Goal: Transaction & Acquisition: Download file/media

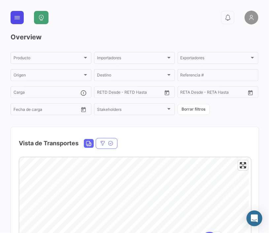
click at [20, 20] on icon at bounding box center [17, 17] width 7 height 7
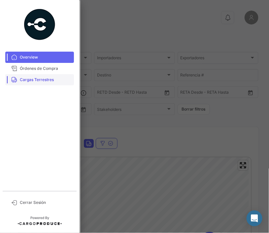
click at [43, 79] on span "Cargas Terrestres" at bounding box center [46, 80] width 52 height 6
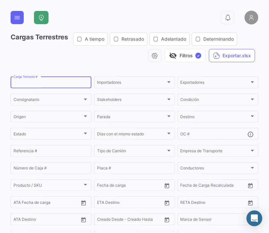
click at [46, 84] on input "Carga Terrestre #" at bounding box center [51, 83] width 75 height 5
paste input "2526-T-0183"
type input "2526-T-0183"
click at [63, 59] on div "visibility_off Filtros ✓ Exportar.xlsx" at bounding box center [135, 55] width 248 height 13
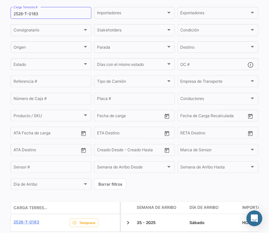
scroll to position [99, 0]
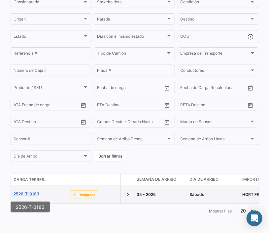
click at [31, 191] on link "2526-T-0183" at bounding box center [27, 194] width 26 height 6
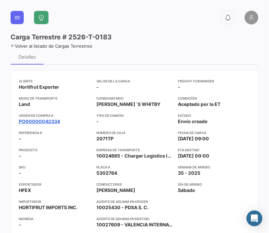
click at [44, 122] on link "PO00000042334" at bounding box center [39, 121] width 41 height 7
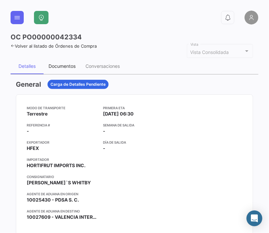
click at [60, 66] on div "Documentos" at bounding box center [62, 66] width 27 height 6
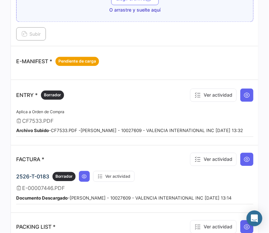
scroll to position [450, 0]
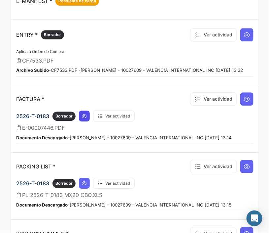
click at [84, 113] on icon at bounding box center [84, 115] width 5 height 5
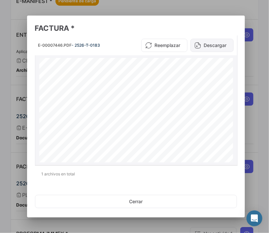
click at [218, 44] on button "Descargar" at bounding box center [212, 45] width 43 height 13
click at [249, 67] on div at bounding box center [134, 116] width 269 height 233
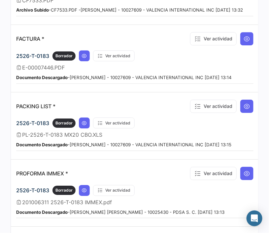
scroll to position [540, 0]
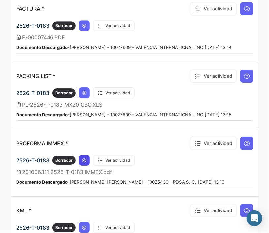
click at [82, 155] on button at bounding box center [84, 160] width 11 height 11
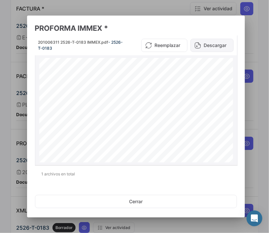
click at [213, 48] on button "Descargar" at bounding box center [212, 45] width 43 height 13
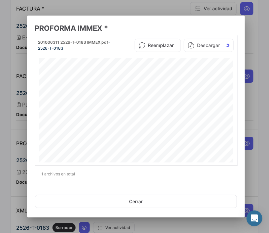
click at [251, 117] on div at bounding box center [134, 116] width 269 height 233
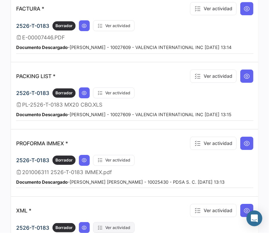
scroll to position [604, 0]
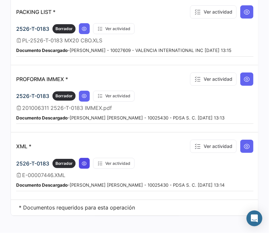
click at [86, 161] on icon at bounding box center [84, 163] width 5 height 5
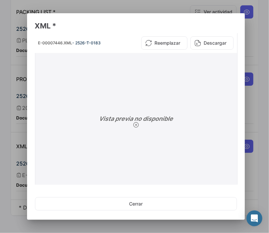
click at [205, 42] on button "Descargar" at bounding box center [212, 42] width 43 height 13
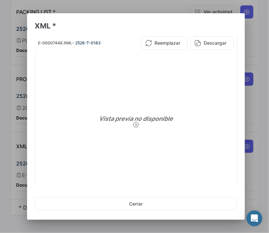
click at [250, 41] on div at bounding box center [134, 116] width 269 height 233
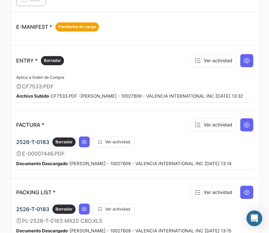
scroll to position [334, 0]
